Goal: Use online tool/utility: Utilize a website feature to perform a specific function

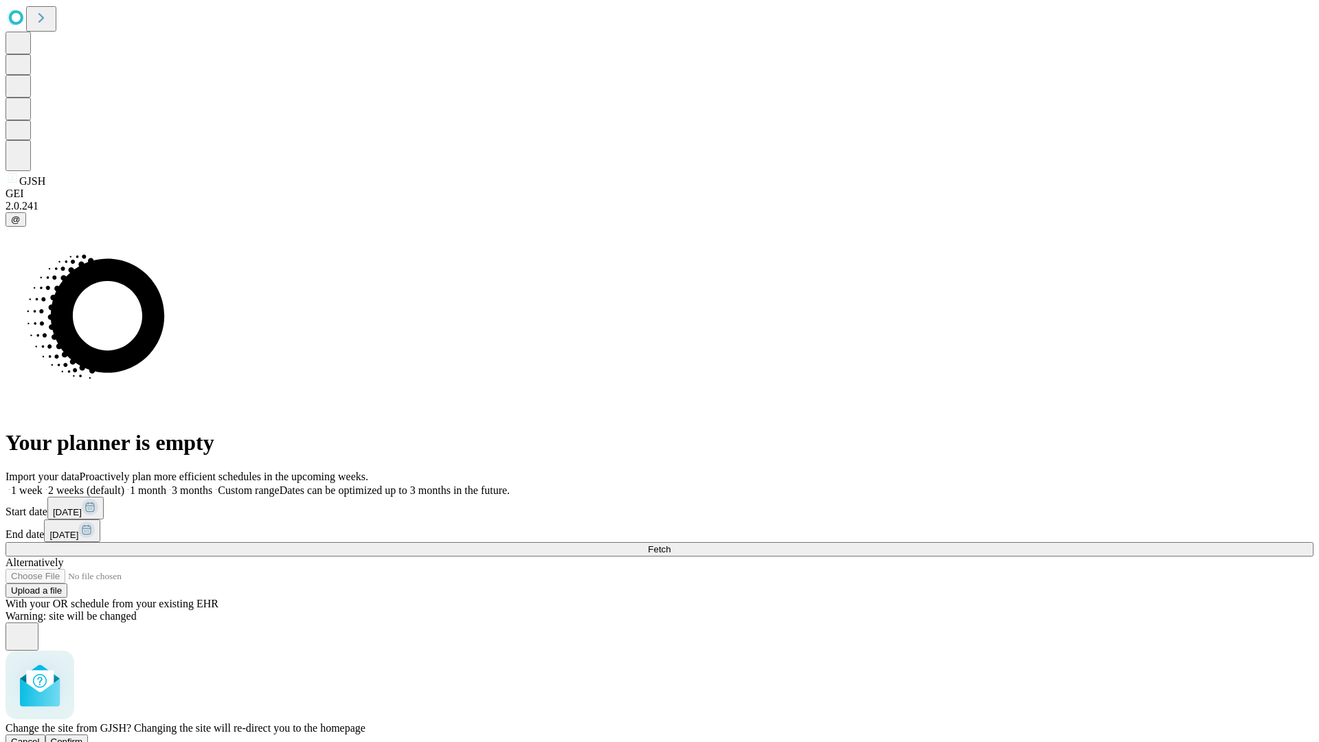
click at [83, 736] on span "Confirm" at bounding box center [67, 741] width 32 height 10
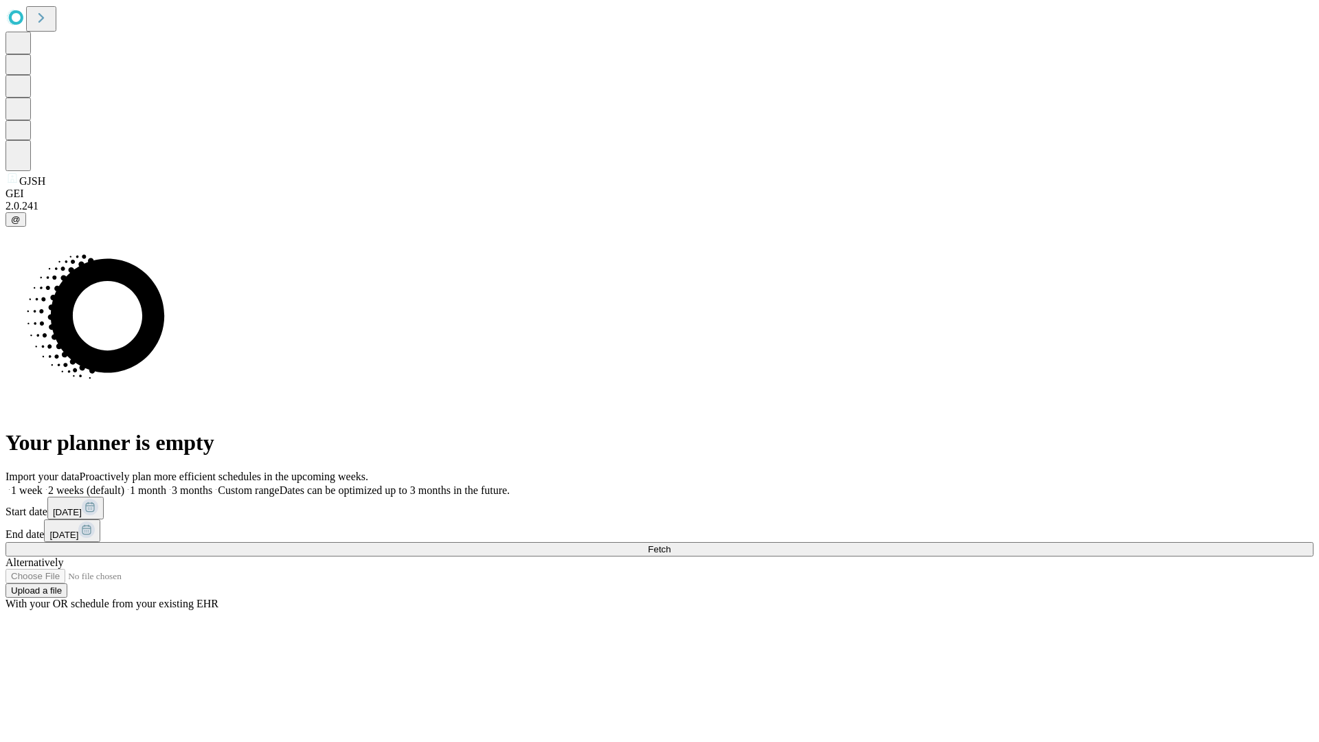
click at [43, 484] on label "1 week" at bounding box center [23, 490] width 37 height 12
click at [670, 544] on span "Fetch" at bounding box center [659, 549] width 23 height 10
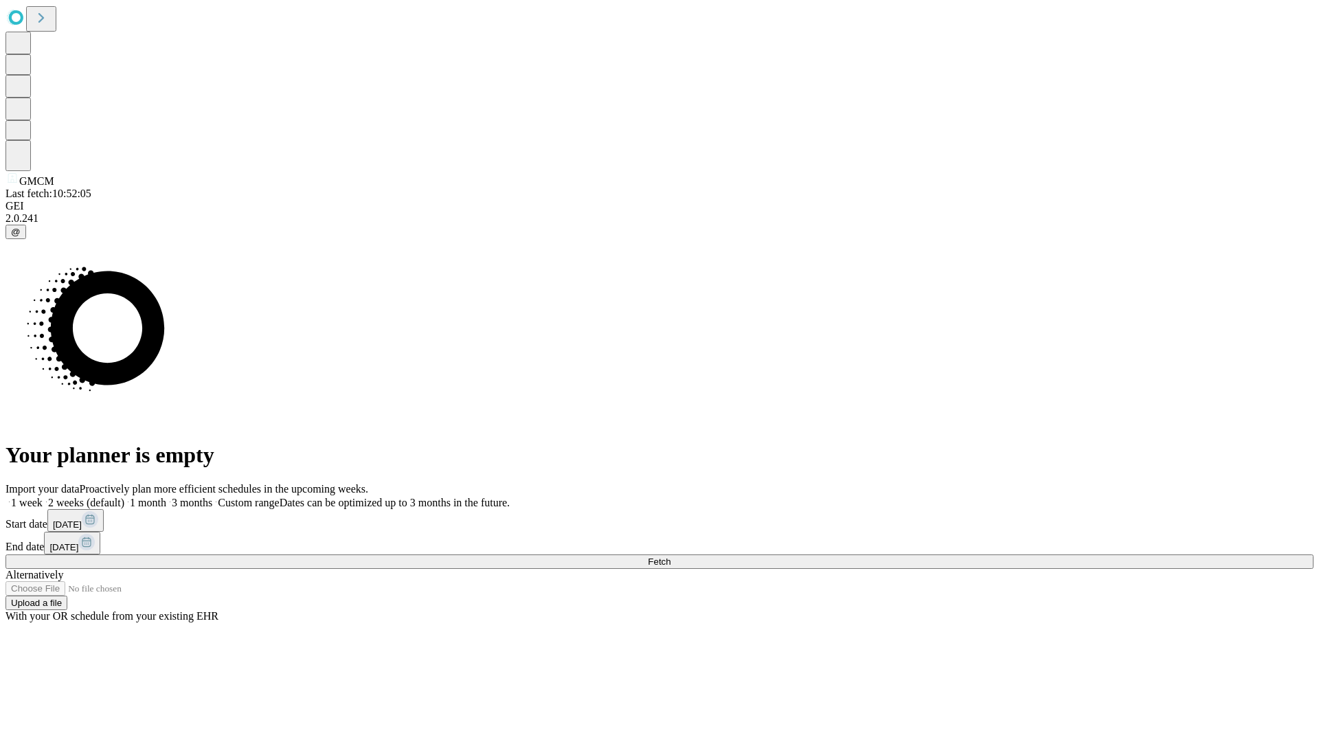
click at [670, 556] on span "Fetch" at bounding box center [659, 561] width 23 height 10
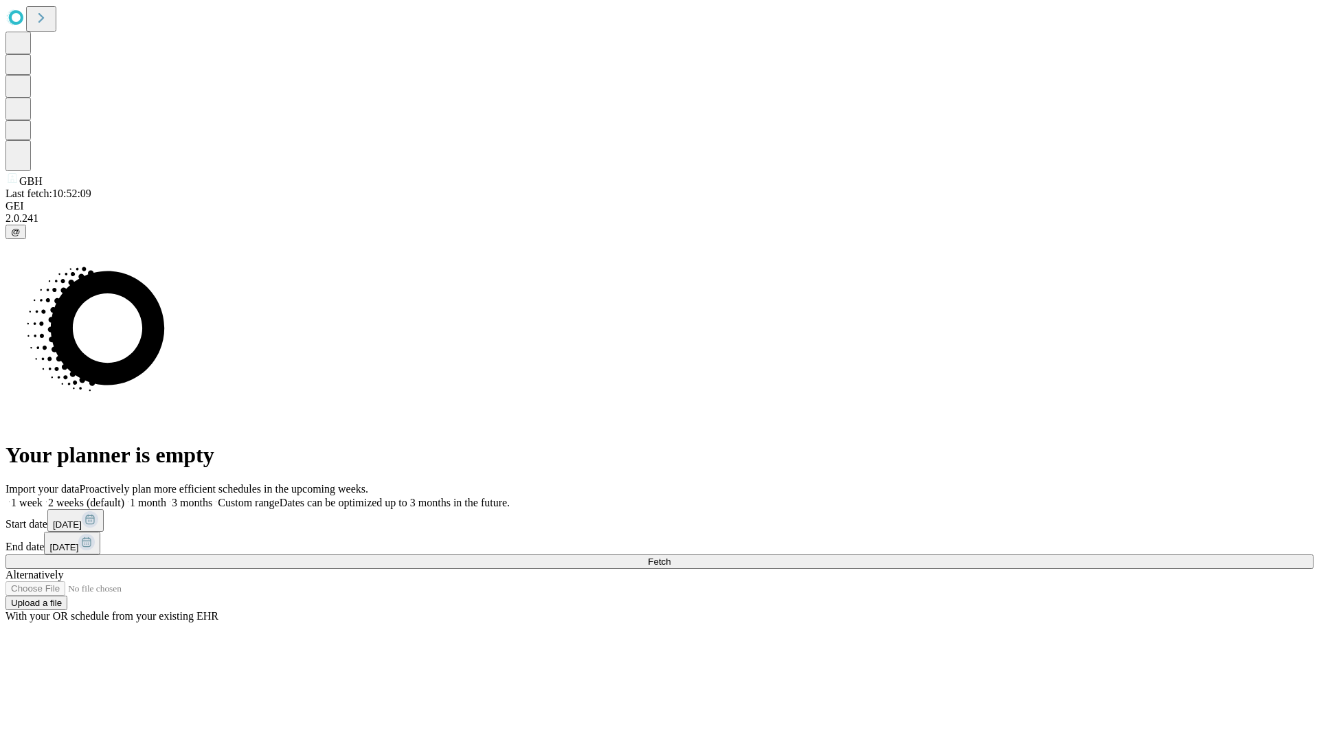
click at [670, 556] on span "Fetch" at bounding box center [659, 561] width 23 height 10
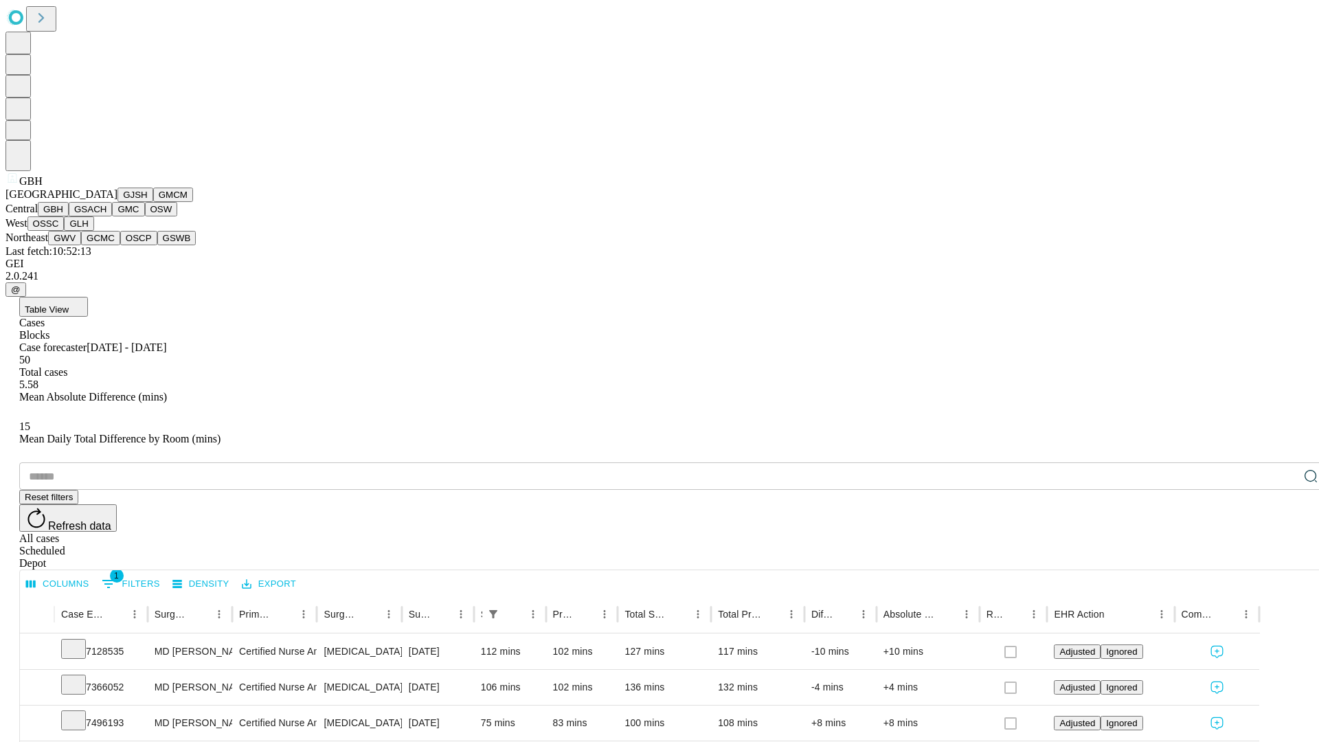
click at [106, 216] on button "GSACH" at bounding box center [90, 209] width 43 height 14
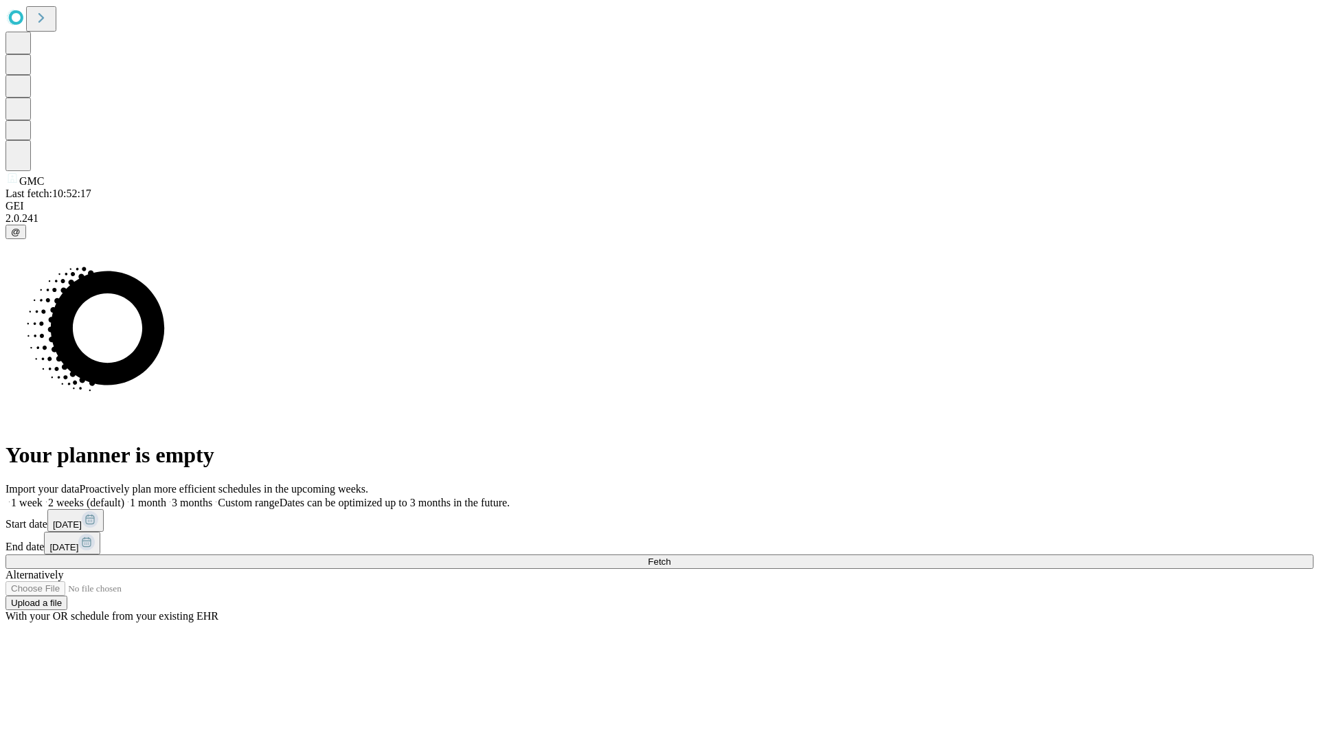
click at [670, 556] on span "Fetch" at bounding box center [659, 561] width 23 height 10
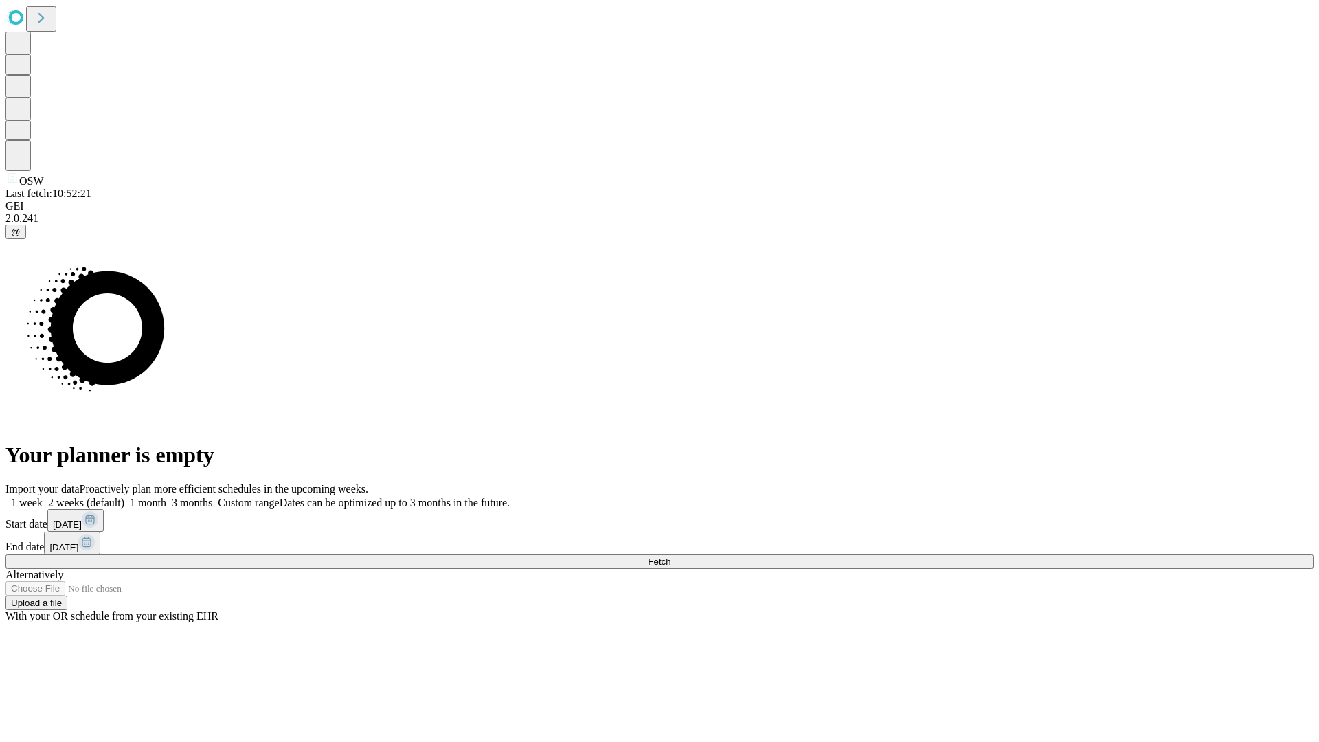
click at [43, 497] on label "1 week" at bounding box center [23, 503] width 37 height 12
click at [670, 556] on span "Fetch" at bounding box center [659, 561] width 23 height 10
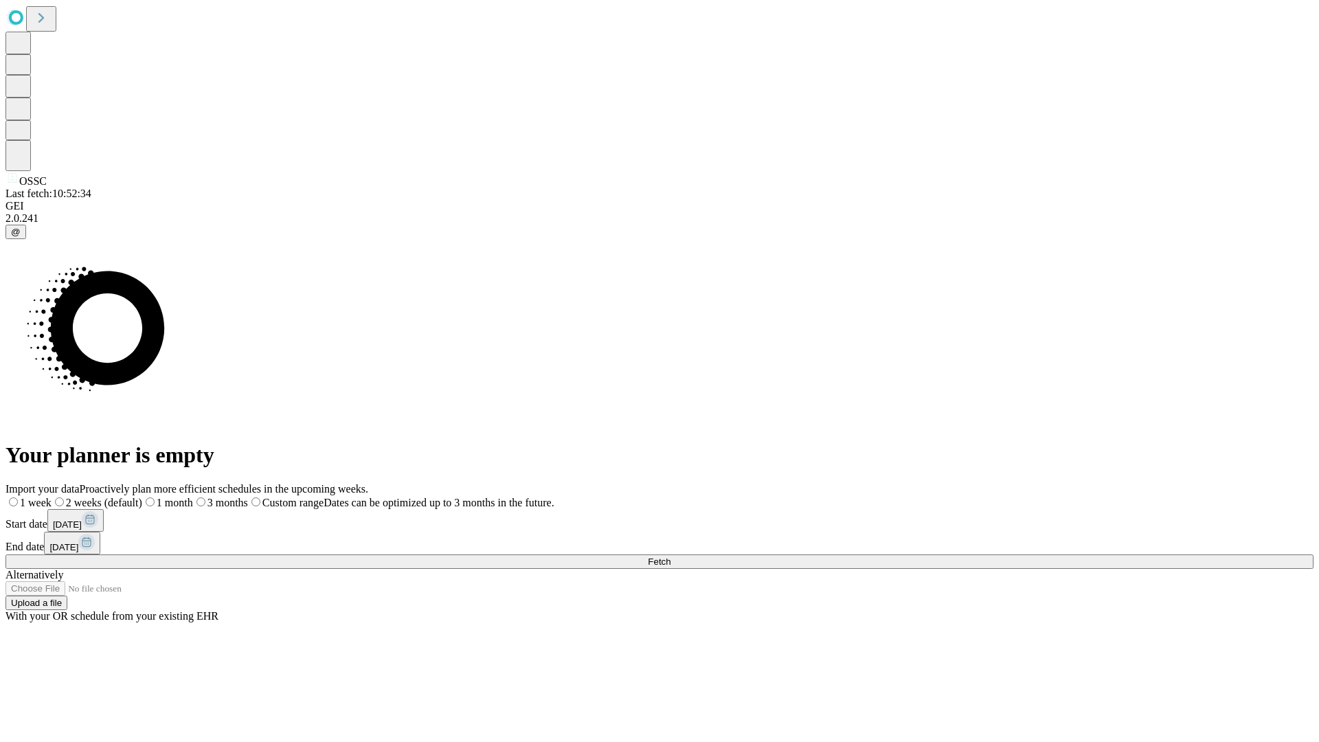
click at [52, 497] on label "1 week" at bounding box center [28, 503] width 46 height 12
click at [670, 556] on span "Fetch" at bounding box center [659, 561] width 23 height 10
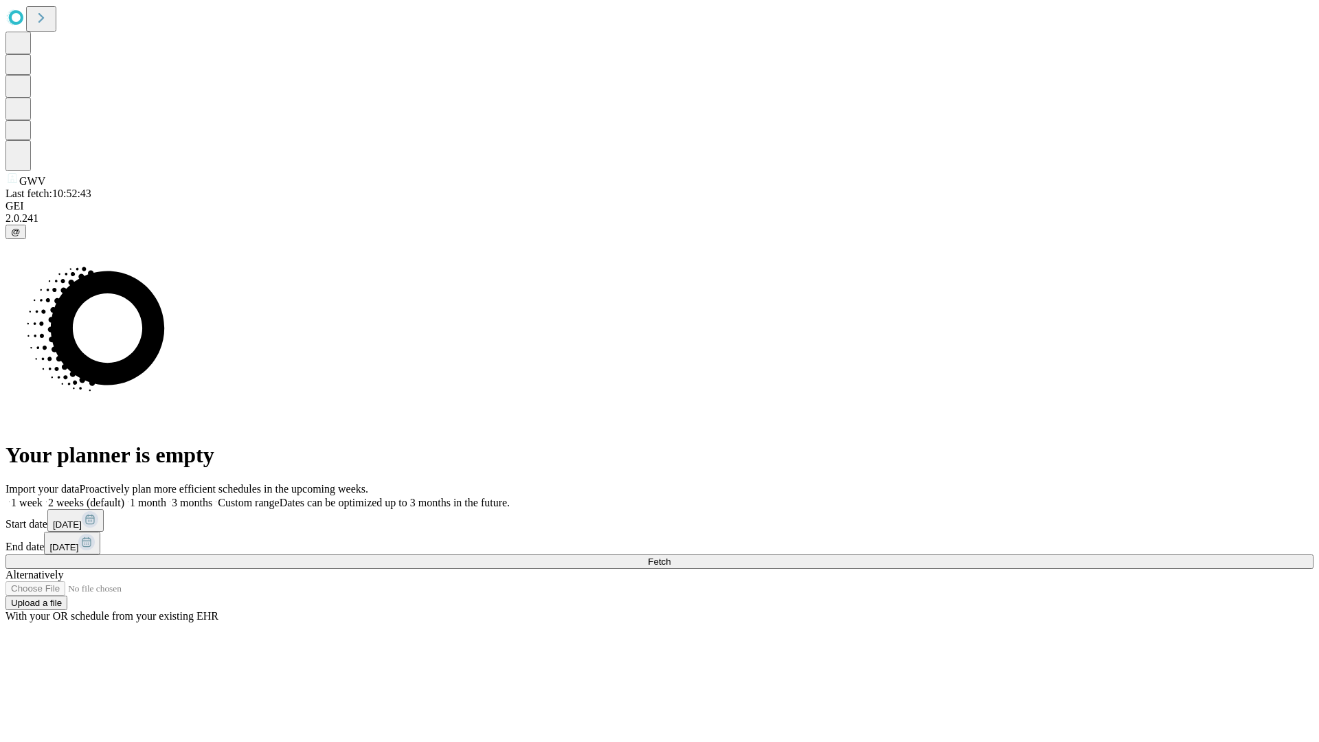
click at [43, 497] on label "1 week" at bounding box center [23, 503] width 37 height 12
click at [670, 556] on span "Fetch" at bounding box center [659, 561] width 23 height 10
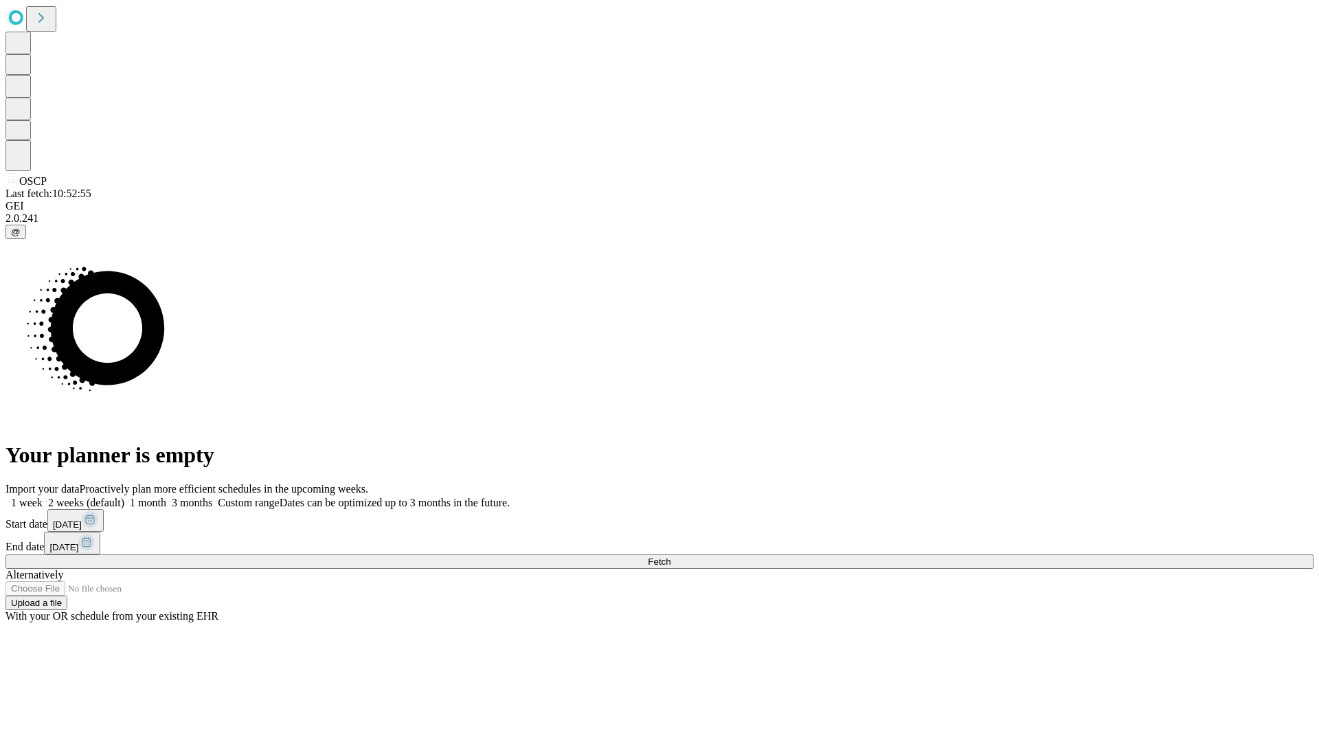
click at [43, 497] on label "1 week" at bounding box center [23, 503] width 37 height 12
click at [670, 556] on span "Fetch" at bounding box center [659, 561] width 23 height 10
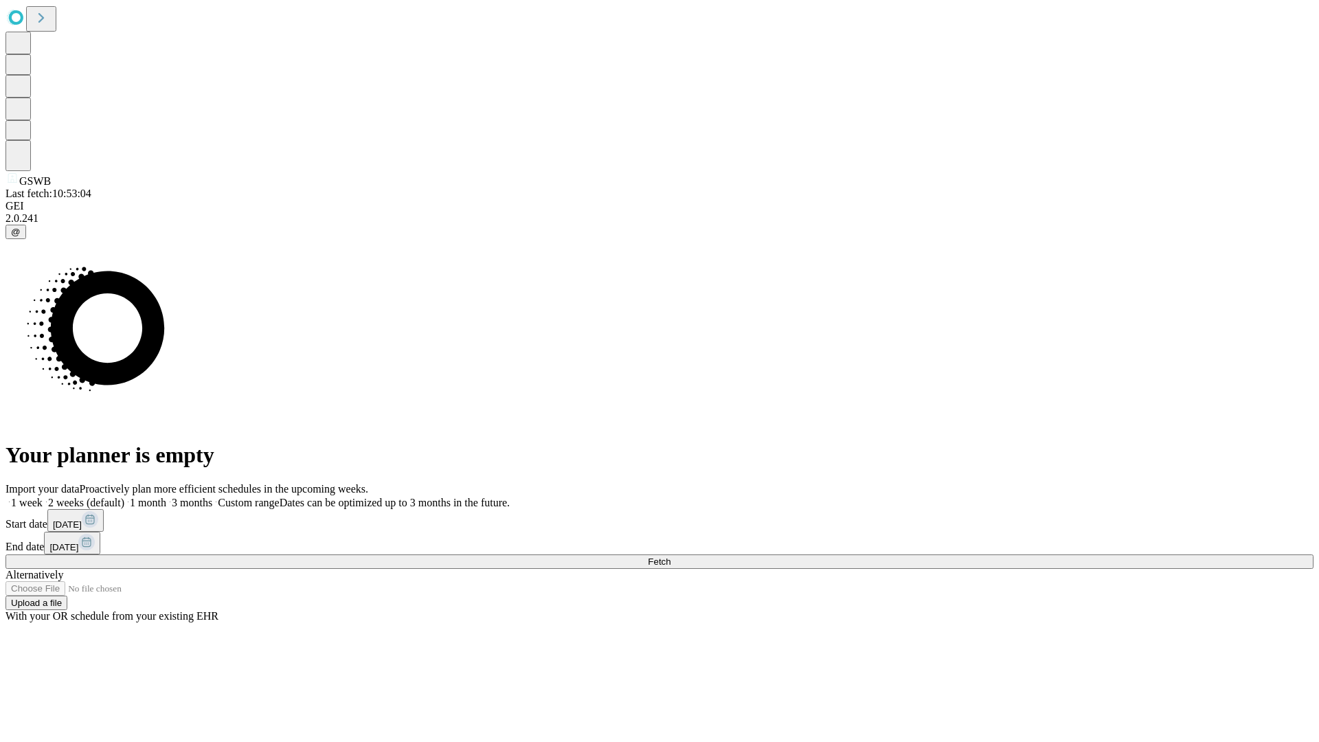
click at [43, 497] on label "1 week" at bounding box center [23, 503] width 37 height 12
click at [670, 556] on span "Fetch" at bounding box center [659, 561] width 23 height 10
